Goal: Transaction & Acquisition: Obtain resource

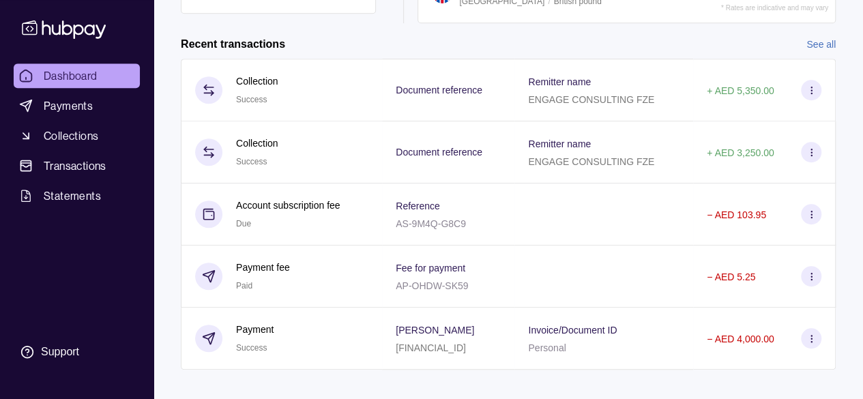
scroll to position [325, 0]
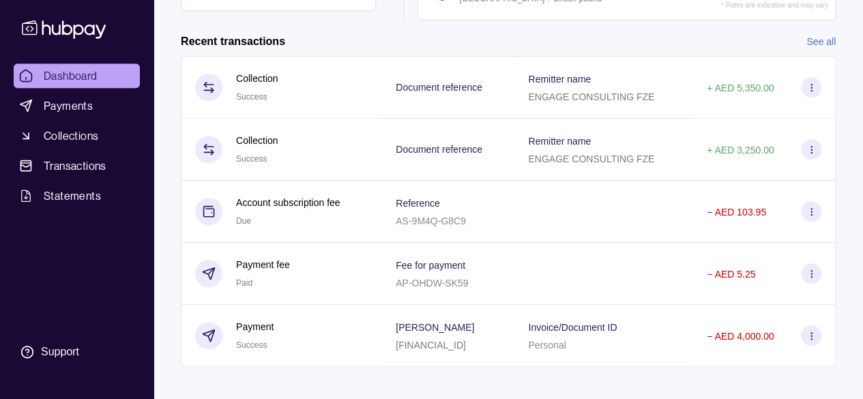
click at [823, 34] on link "See all" at bounding box center [820, 41] width 29 height 15
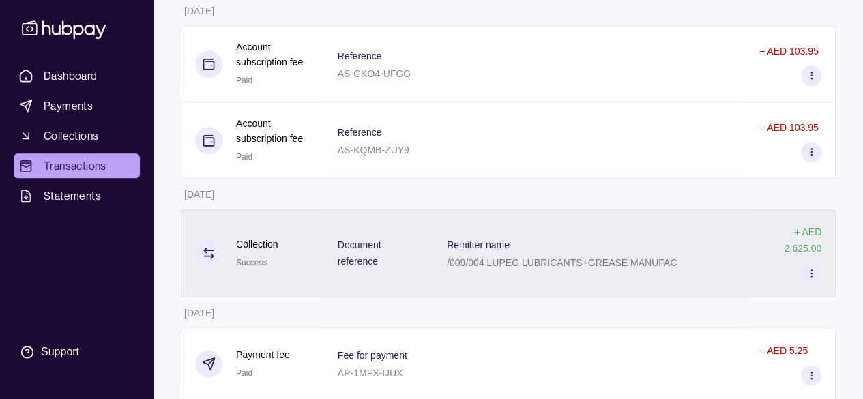
scroll to position [769, 0]
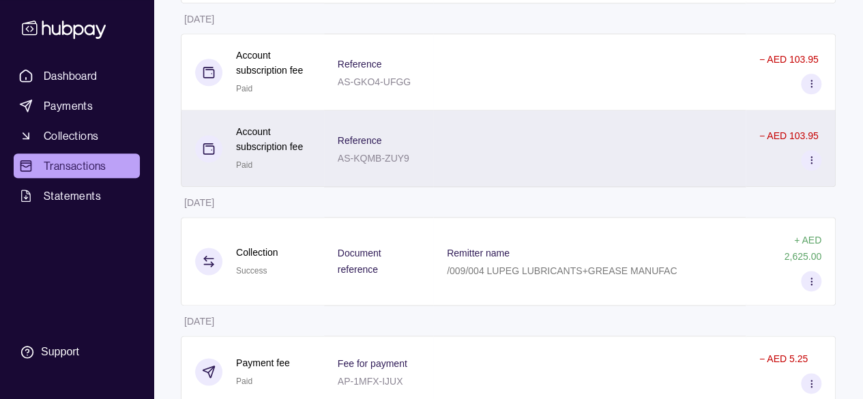
click at [814, 165] on icon at bounding box center [811, 160] width 10 height 10
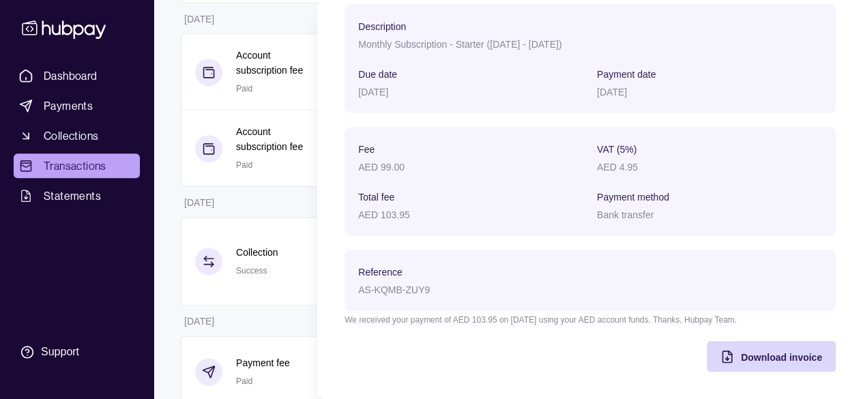
scroll to position [0, 0]
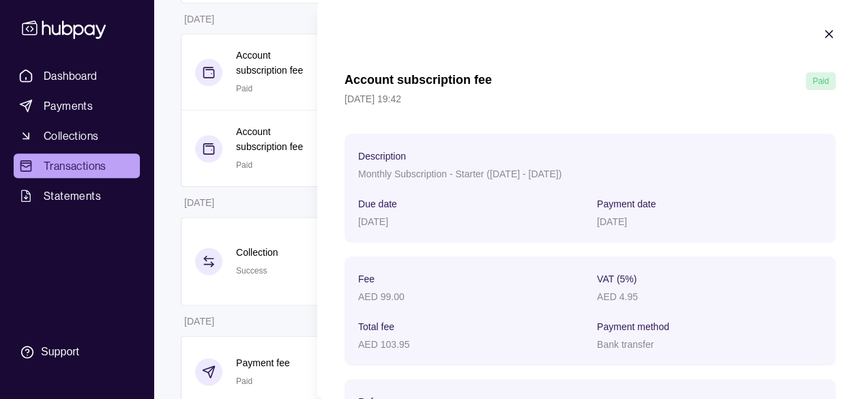
click at [823, 27] on section "Account subscription fee Paid [DATE] 19:42 Description Monthly Subscription - S…" at bounding box center [590, 264] width 546 height 529
click at [822, 32] on icon "button" at bounding box center [829, 34] width 14 height 14
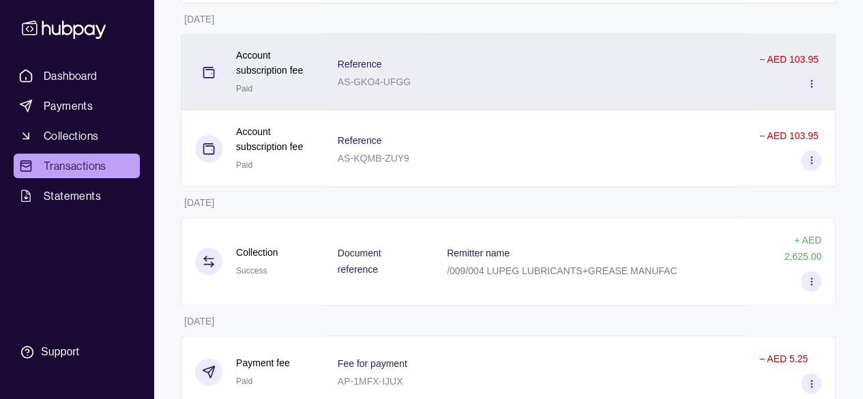
click at [813, 94] on section at bounding box center [811, 84] width 20 height 20
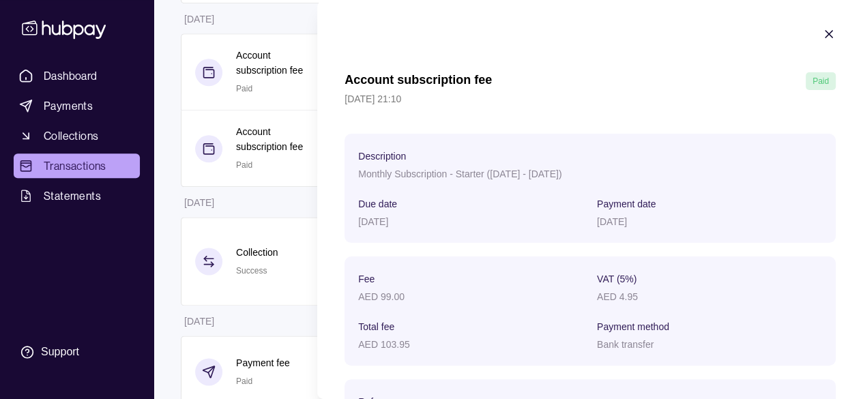
click at [822, 40] on icon "button" at bounding box center [829, 34] width 14 height 14
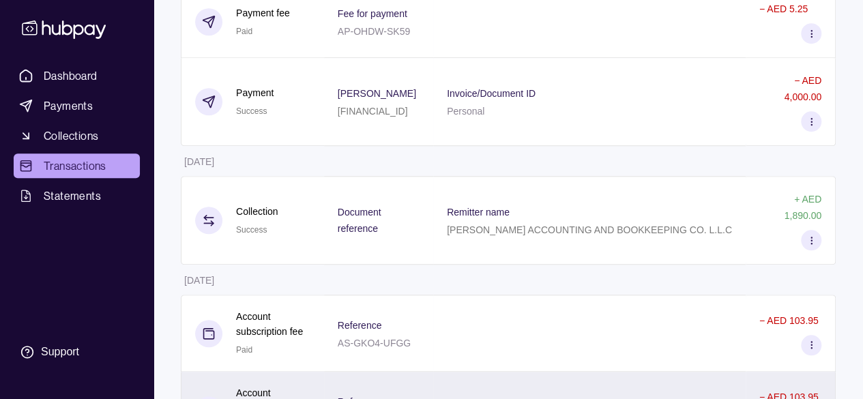
scroll to position [508, 0]
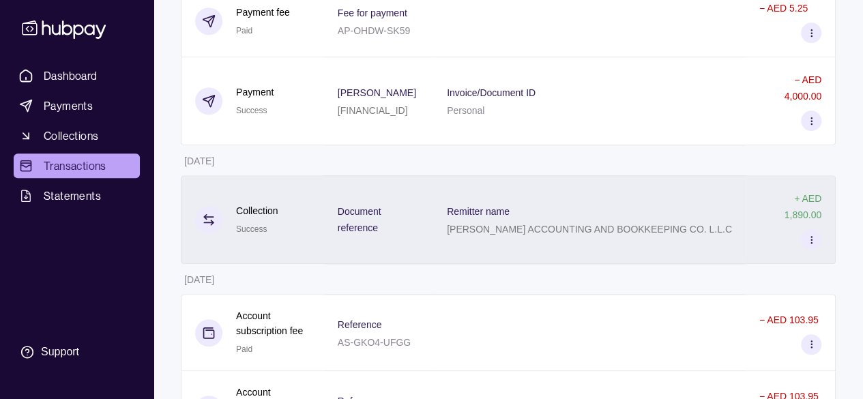
click at [808, 245] on icon at bounding box center [811, 240] width 10 height 10
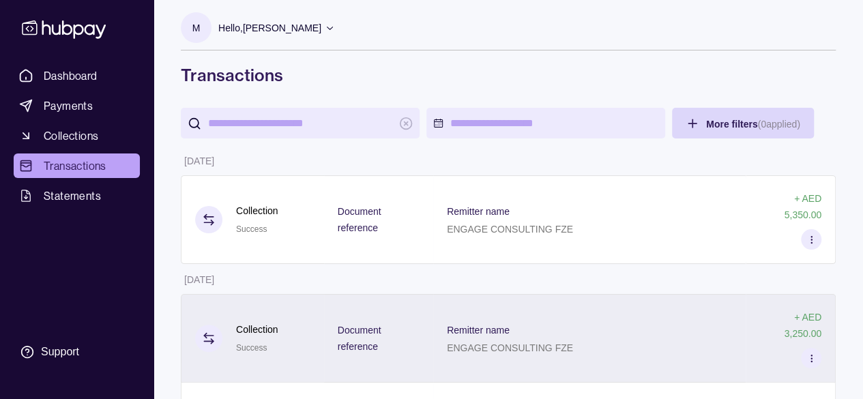
scroll to position [0, 0]
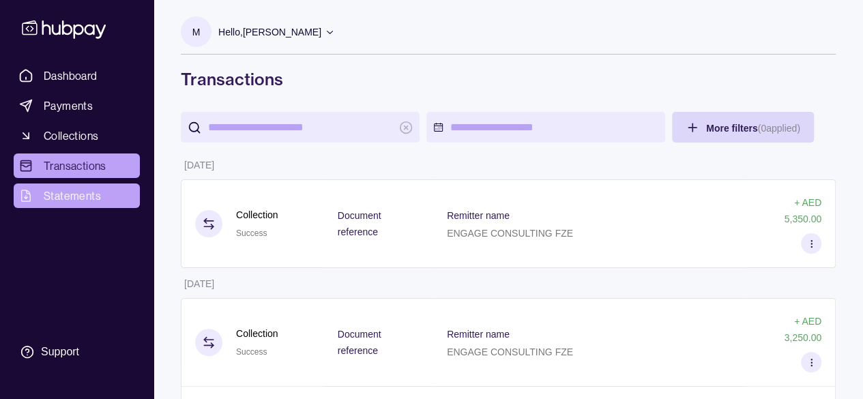
click at [93, 190] on span "Statements" at bounding box center [72, 196] width 57 height 16
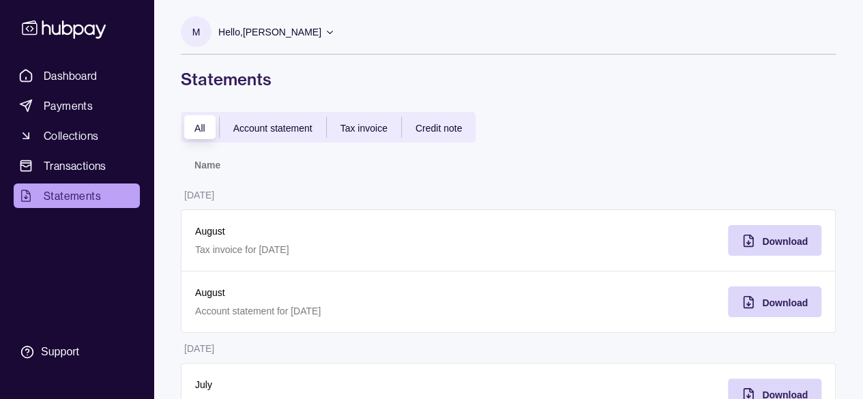
scroll to position [52, 0]
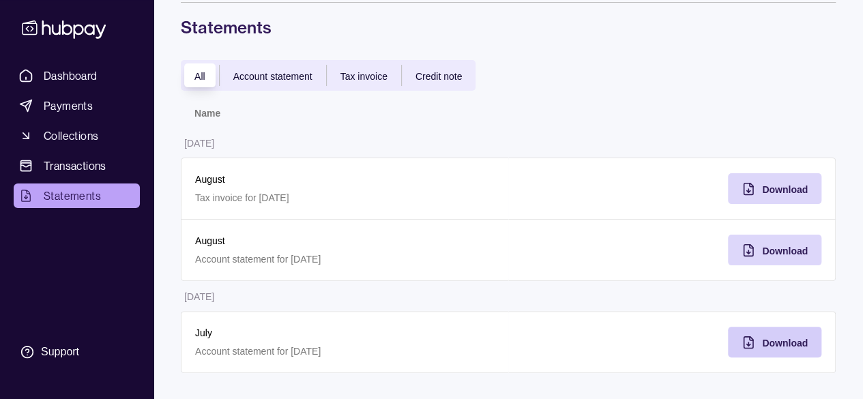
click at [762, 345] on span "Download" at bounding box center [785, 343] width 46 height 11
click at [764, 257] on div "Download" at bounding box center [785, 250] width 46 height 16
click at [585, 109] on th at bounding box center [671, 113] width 327 height 30
click at [772, 186] on span "Download" at bounding box center [785, 189] width 46 height 11
click at [503, 117] on th "Name" at bounding box center [344, 113] width 327 height 30
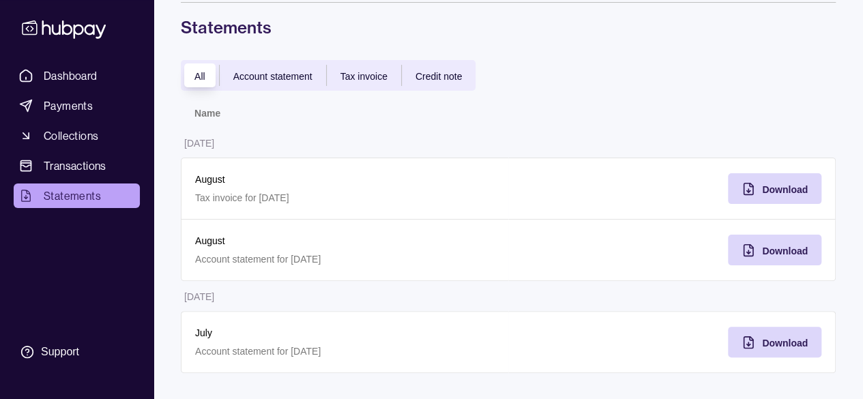
click at [263, 73] on span "Account statement" at bounding box center [272, 76] width 79 height 11
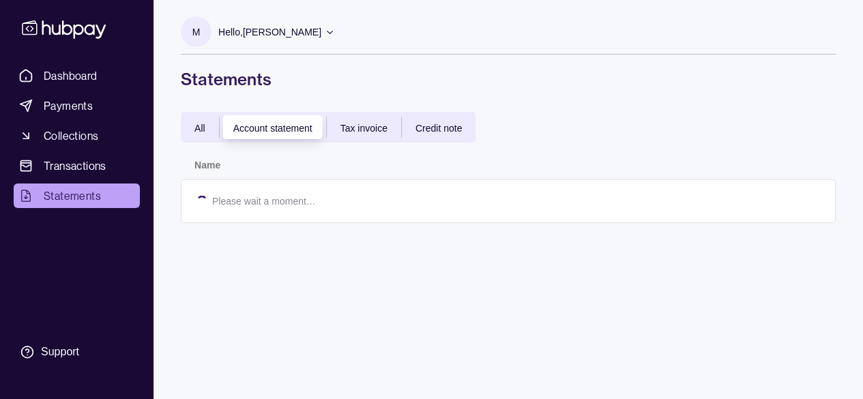
scroll to position [0, 0]
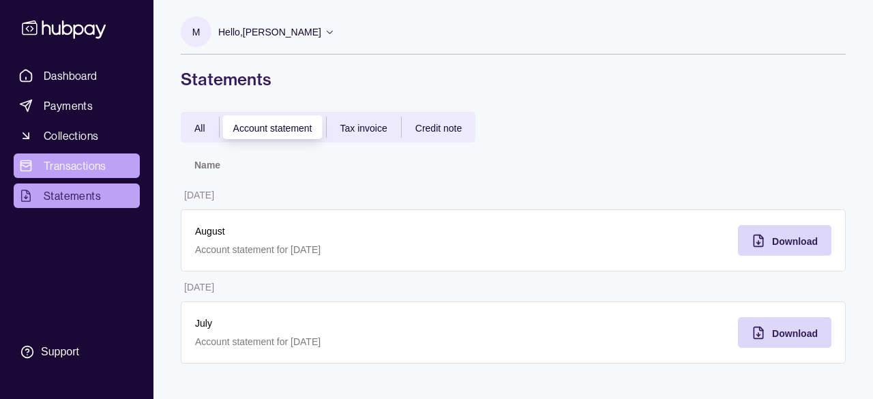
click at [76, 172] on span "Transactions" at bounding box center [75, 166] width 63 height 16
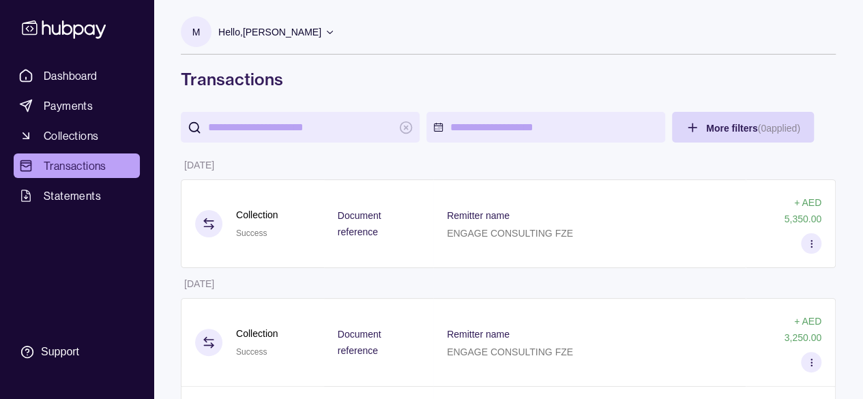
click at [310, 128] on input "search" at bounding box center [300, 127] width 184 height 31
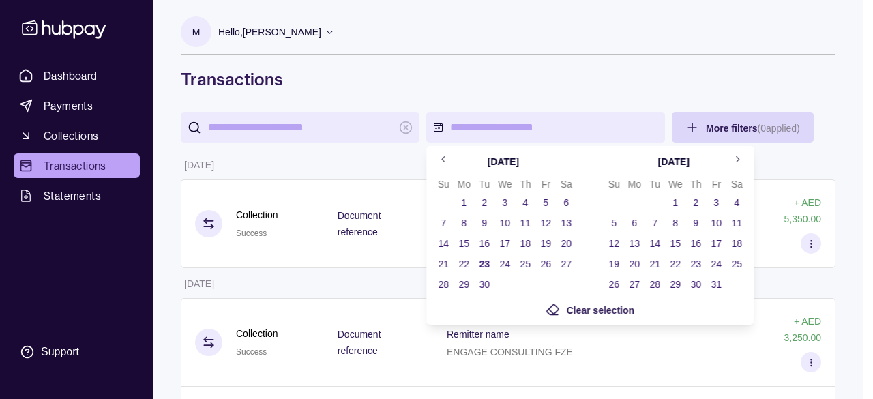
click at [443, 156] on icon "Go to previous month" at bounding box center [444, 159] width 10 height 10
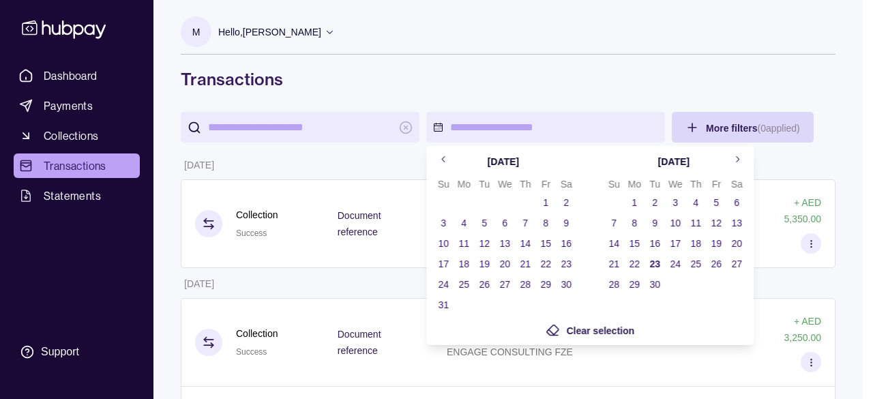
click at [443, 156] on icon "Go to previous month" at bounding box center [444, 159] width 10 height 10
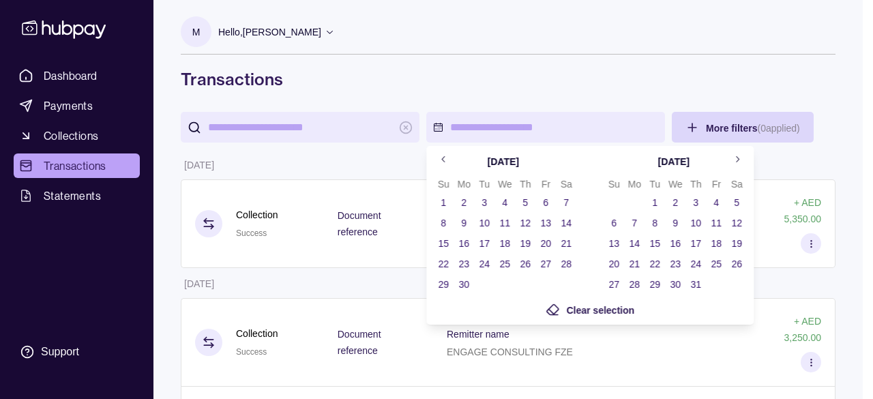
click at [446, 201] on button "1" at bounding box center [443, 202] width 19 height 19
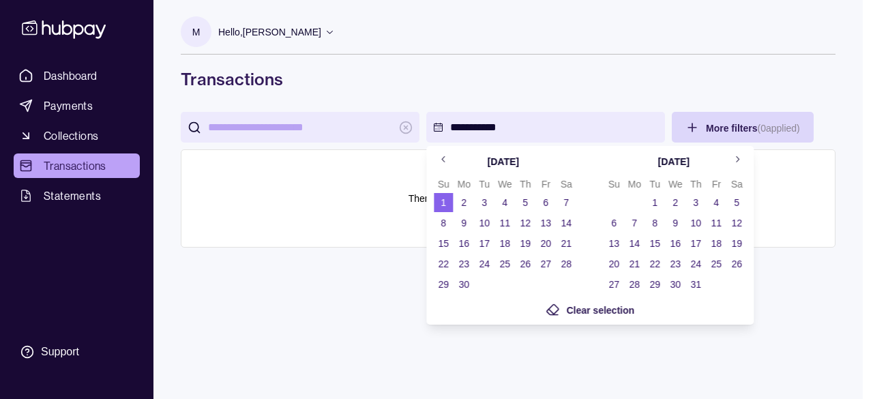
click at [739, 160] on icon "Go to next month" at bounding box center [737, 159] width 10 height 10
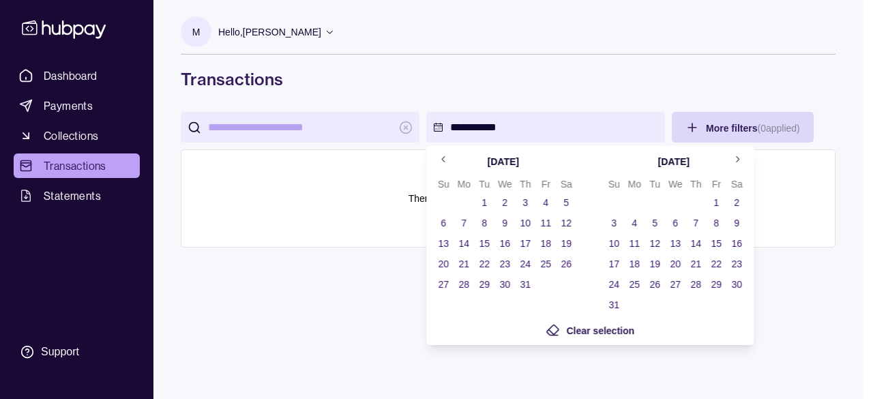
click at [735, 164] on button "Go to next month" at bounding box center [737, 160] width 20 height 20
click at [656, 264] on button "23" at bounding box center [654, 263] width 19 height 19
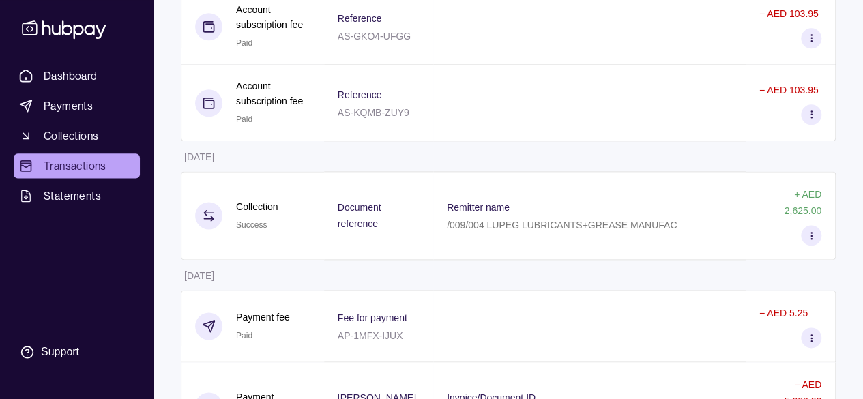
scroll to position [1259, 0]
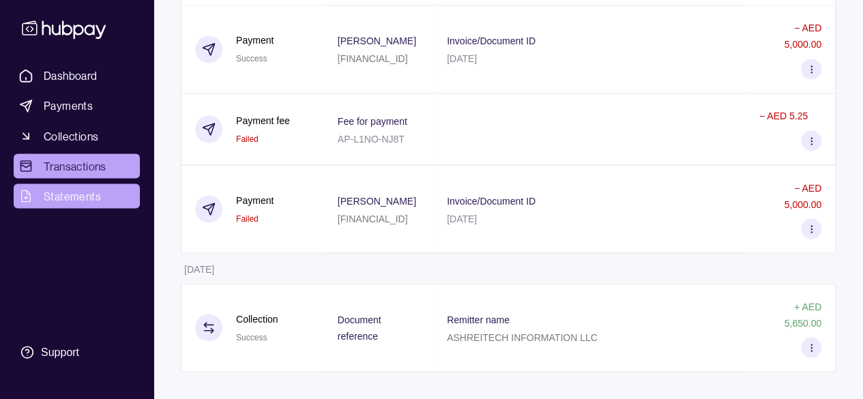
click at [83, 201] on span "Statements" at bounding box center [72, 196] width 57 height 16
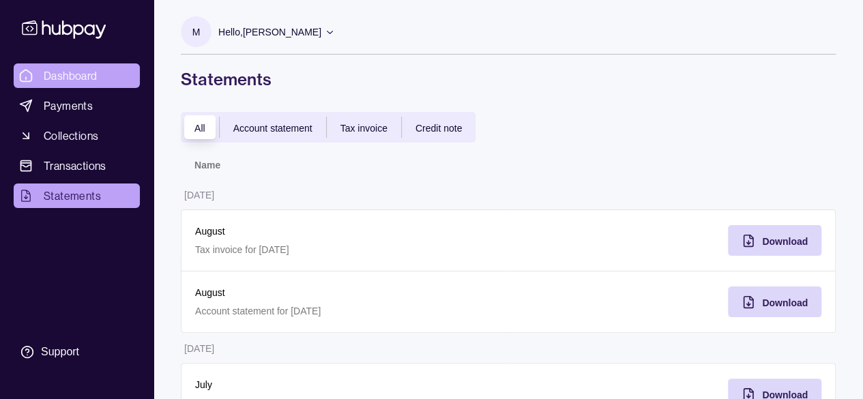
click at [77, 81] on span "Dashboard" at bounding box center [71, 76] width 54 height 16
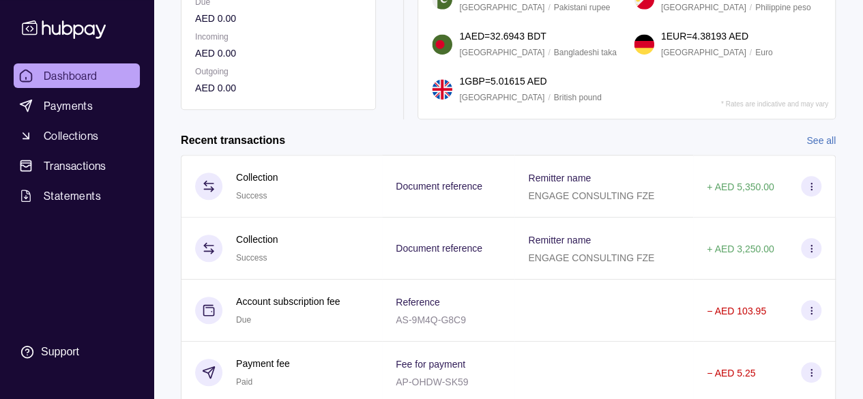
scroll to position [226, 0]
click at [824, 133] on link "See all" at bounding box center [820, 139] width 29 height 15
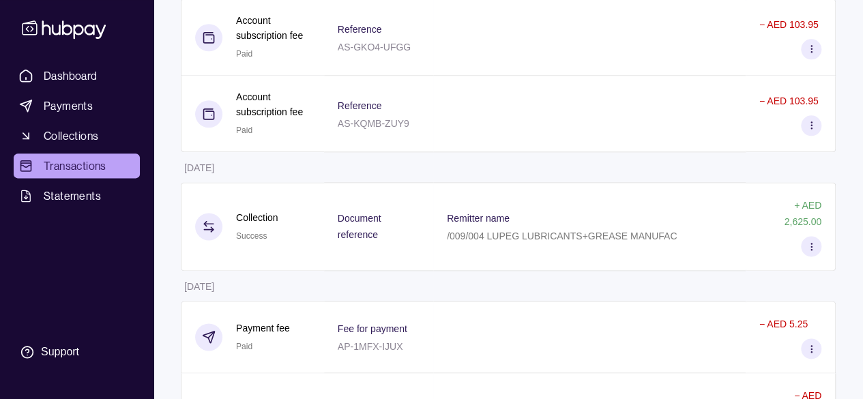
scroll to position [800, 0]
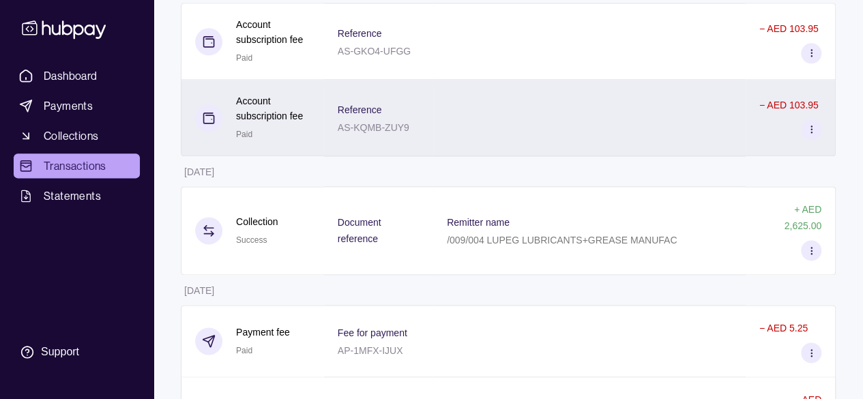
click at [815, 134] on icon at bounding box center [811, 129] width 10 height 10
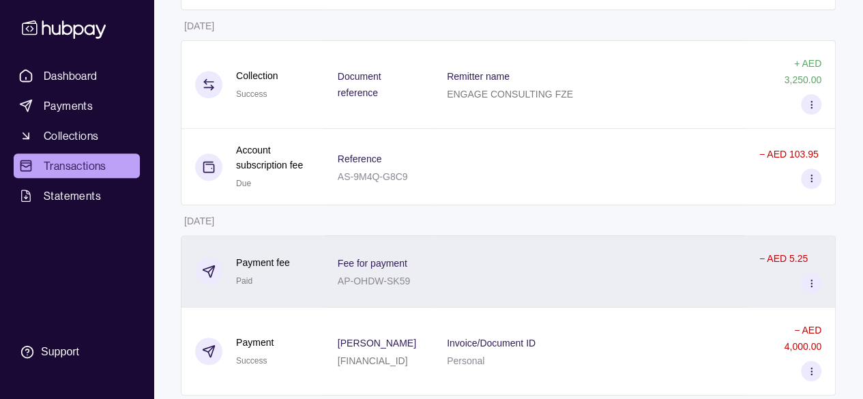
scroll to position [258, 0]
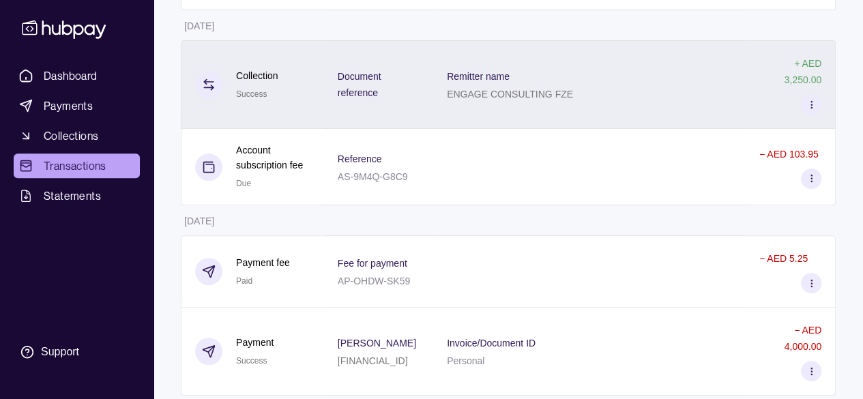
click at [816, 104] on section at bounding box center [811, 104] width 20 height 20
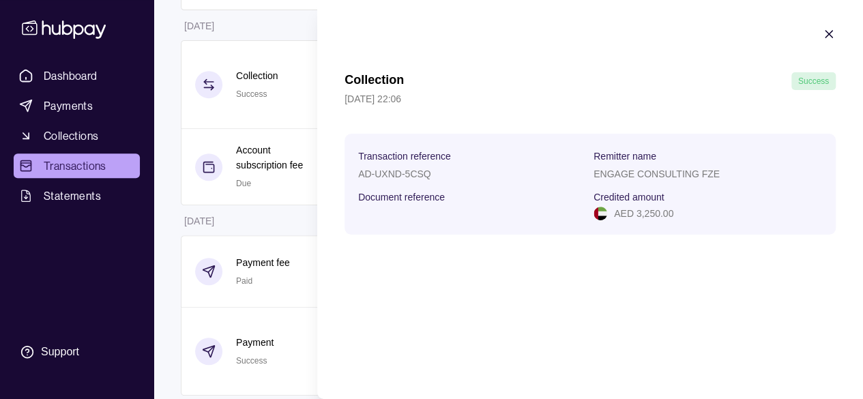
click at [832, 27] on icon "button" at bounding box center [829, 34] width 14 height 14
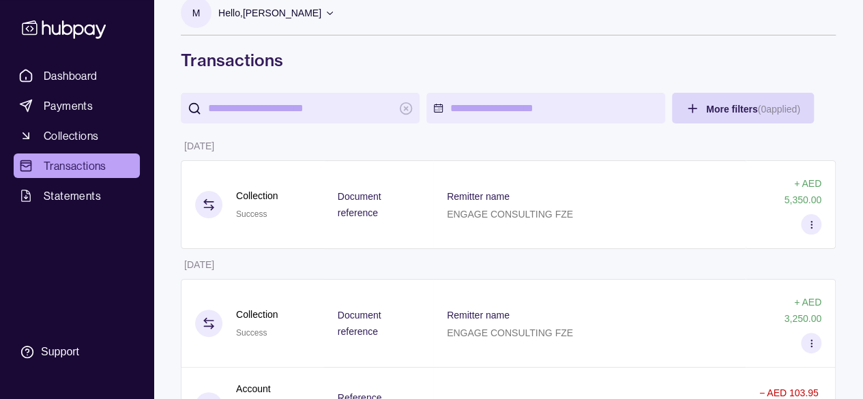
scroll to position [18, 0]
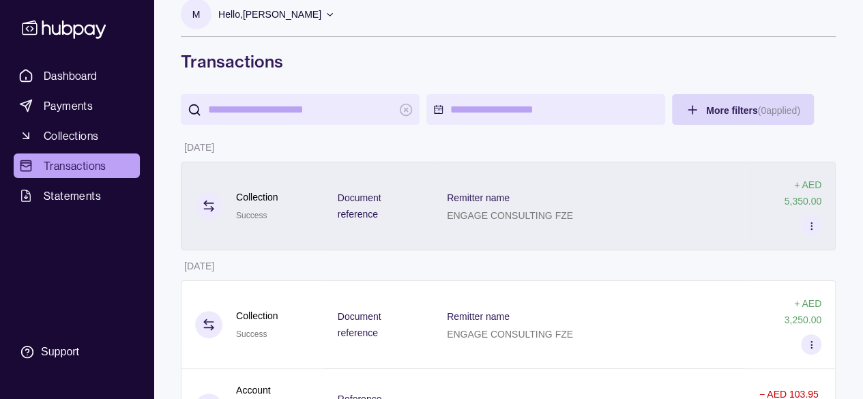
click at [810, 222] on icon at bounding box center [811, 226] width 10 height 10
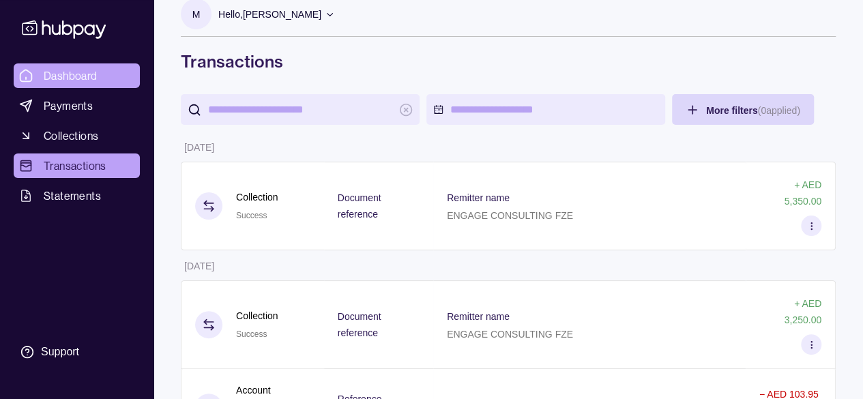
click at [65, 78] on span "Dashboard" at bounding box center [71, 76] width 54 height 16
